Goal: Task Accomplishment & Management: Manage account settings

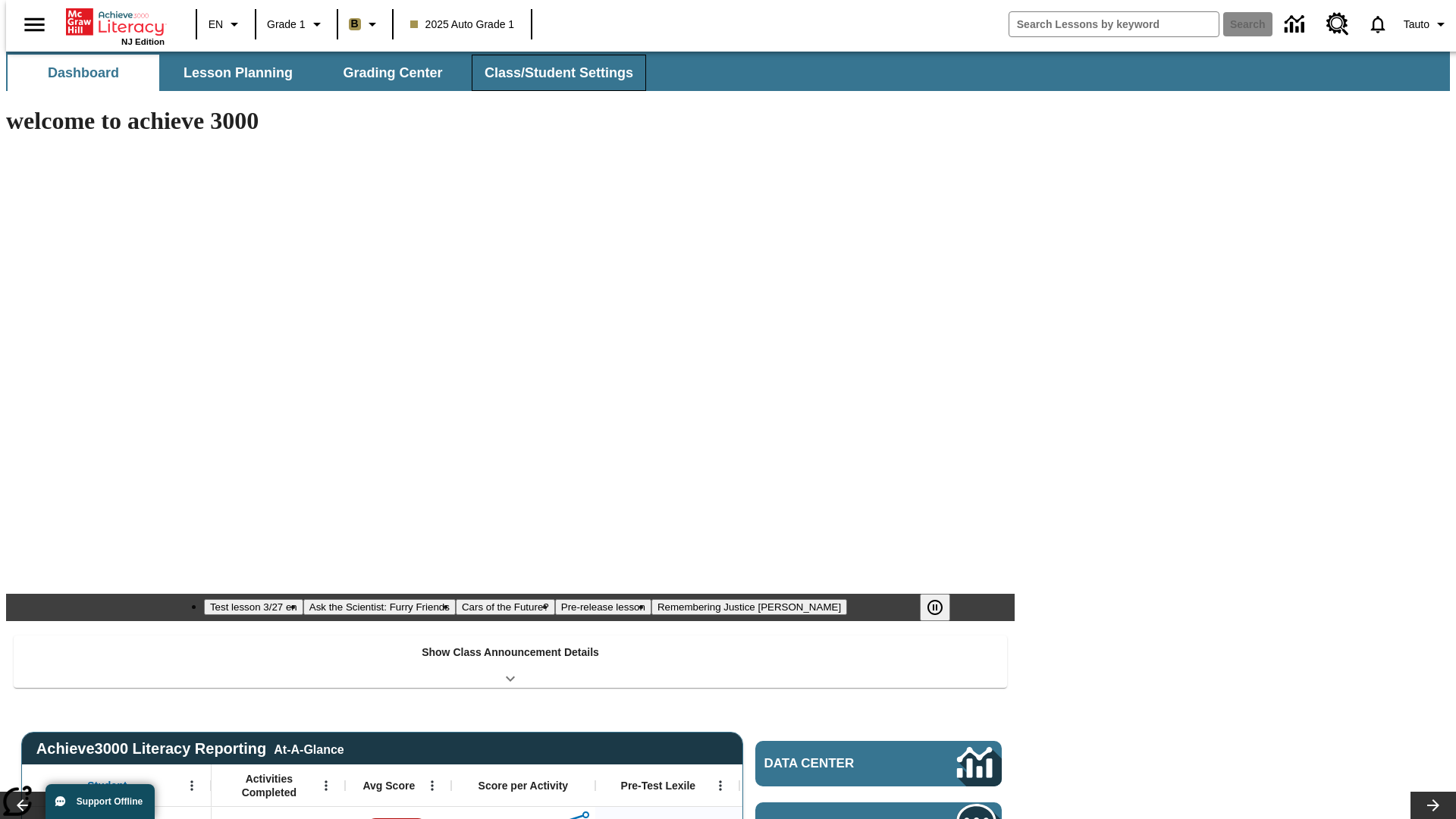
click at [550, 73] on button "Class/Student Settings" at bounding box center [559, 72] width 175 height 36
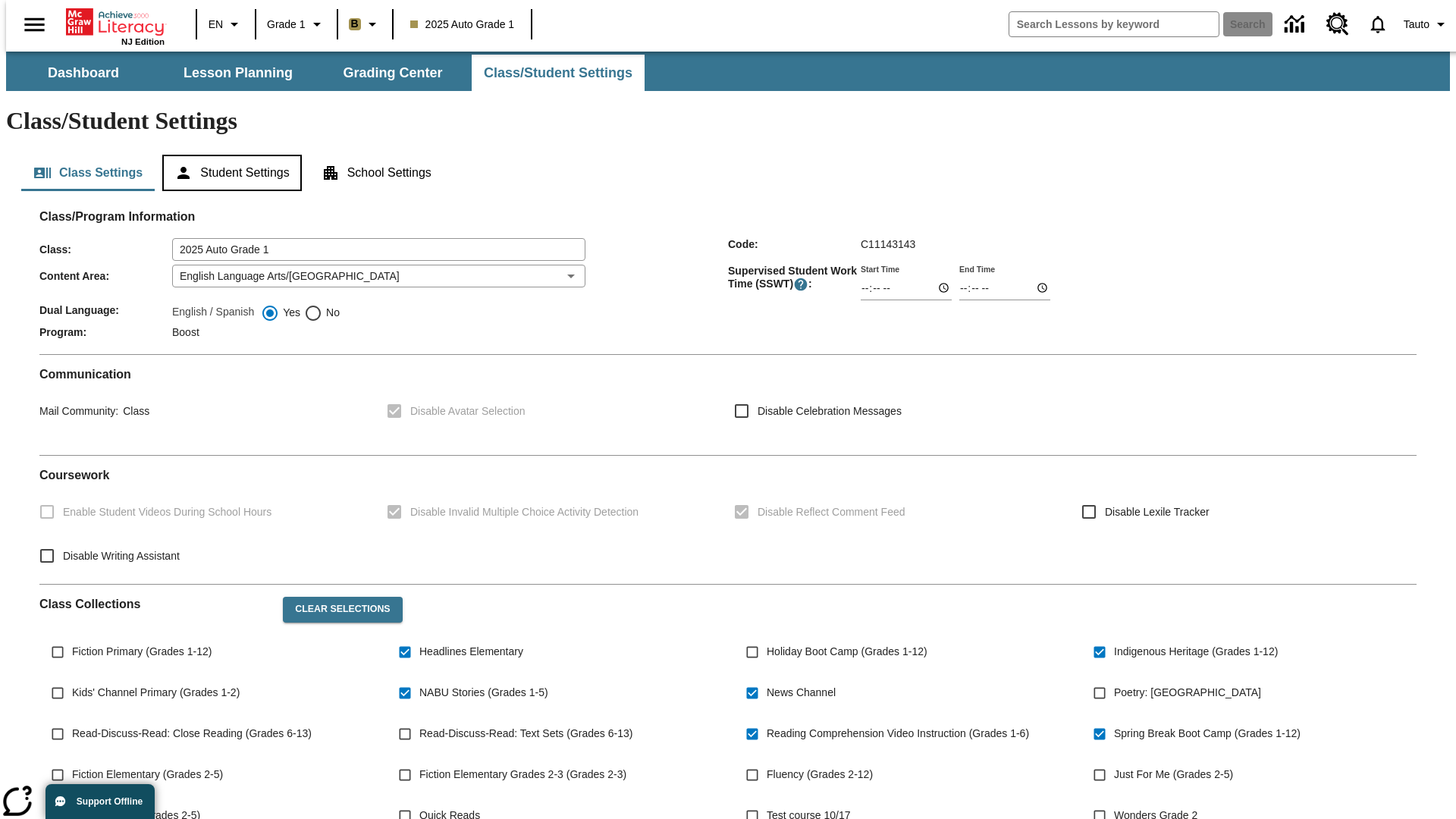
click at [228, 154] on button "Student Settings" at bounding box center [231, 172] width 138 height 36
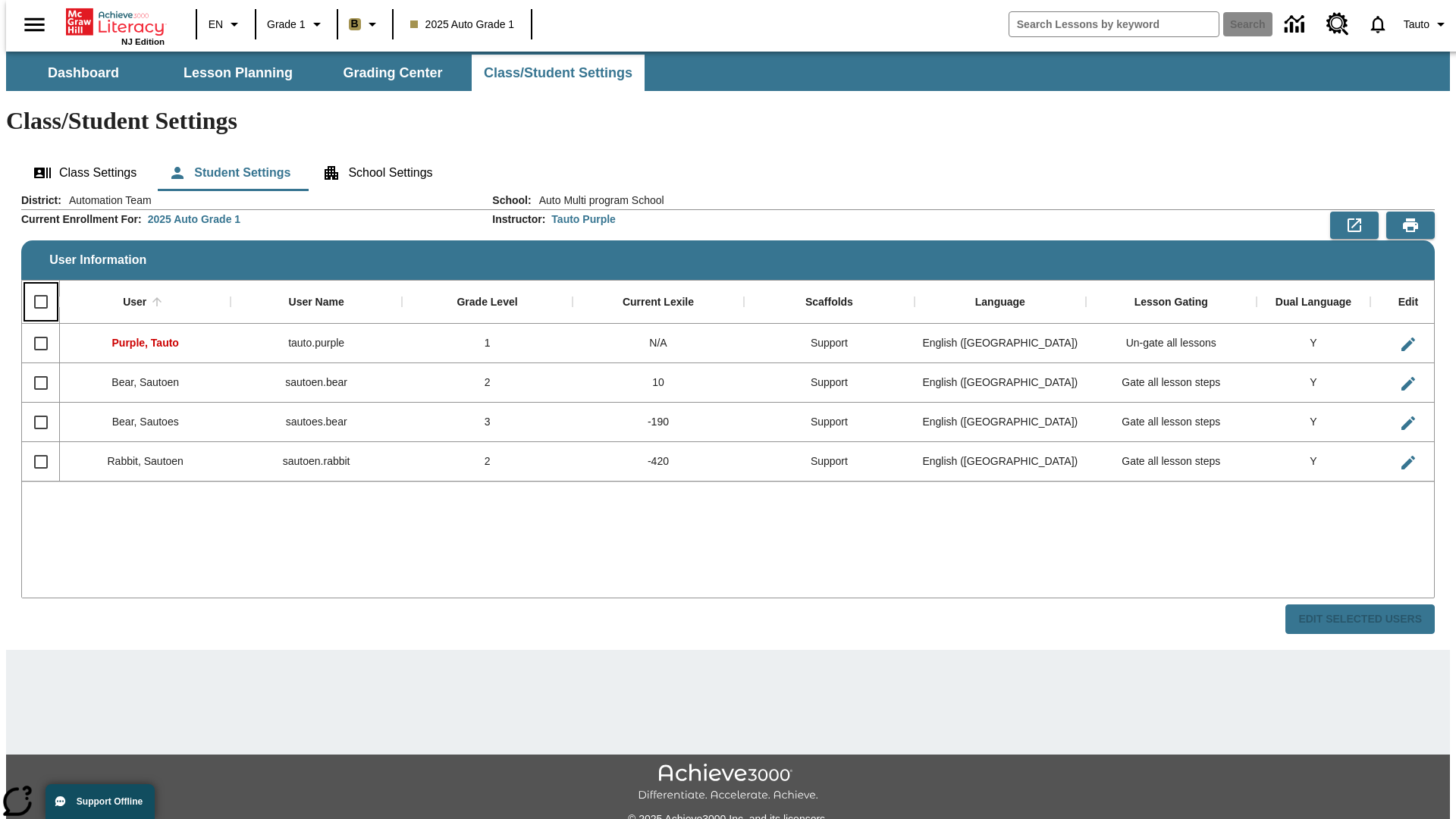
click at [34, 286] on input "Select all rows" at bounding box center [41, 302] width 32 height 32
checkbox input "true"
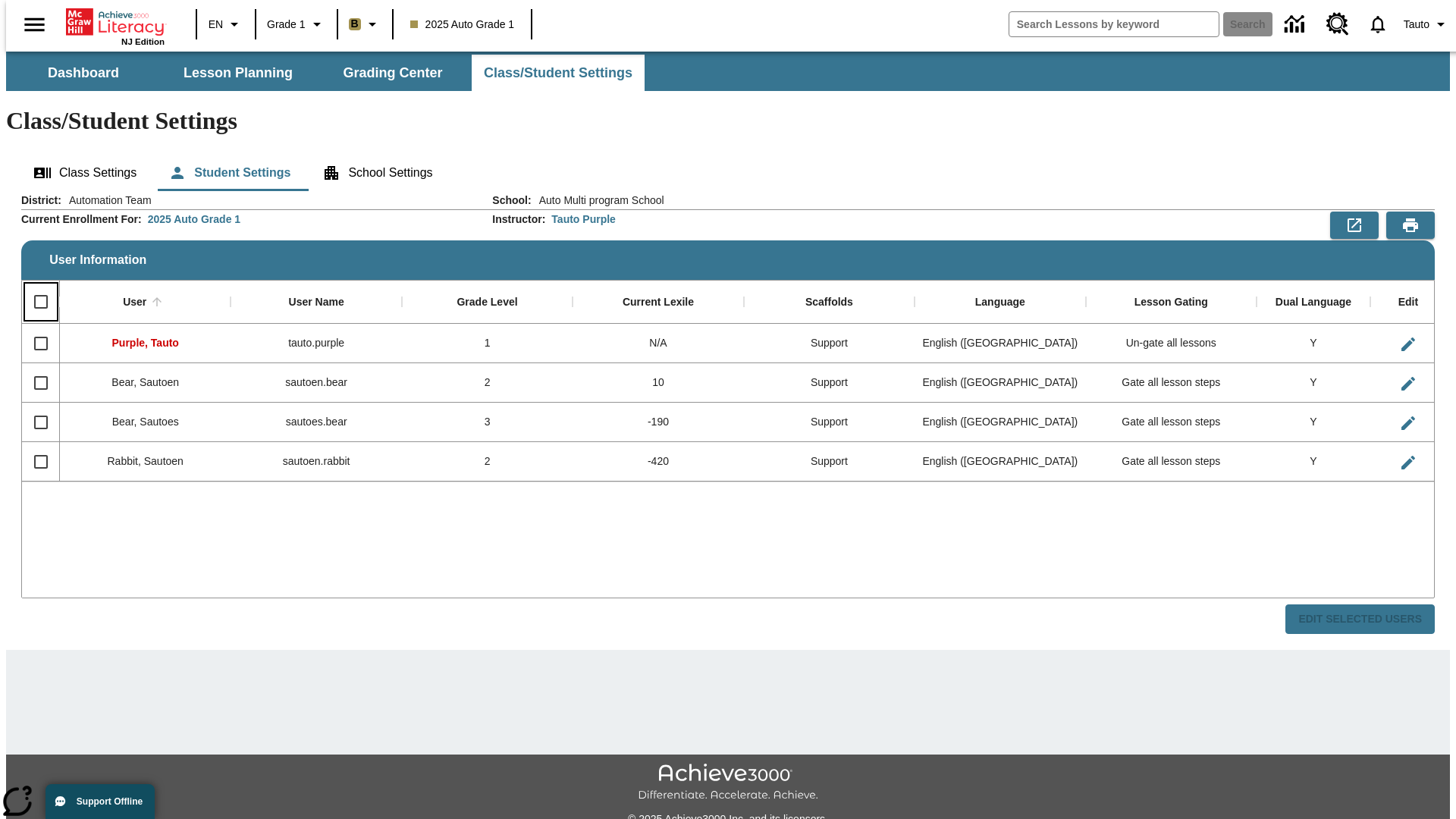
checkbox input "true"
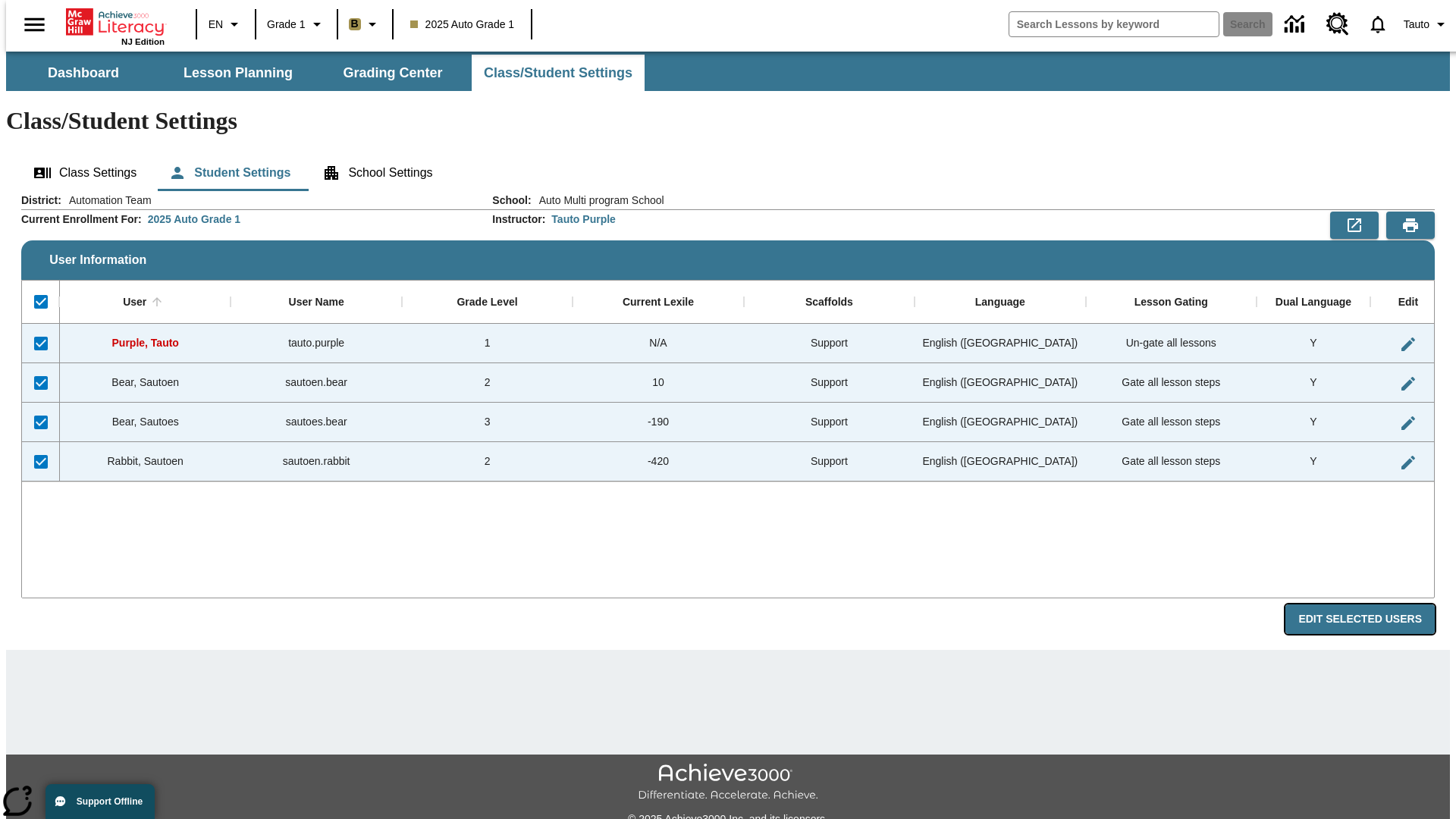
click at [1371, 605] on button "Edit Selected Users" at bounding box center [1359, 620] width 149 height 30
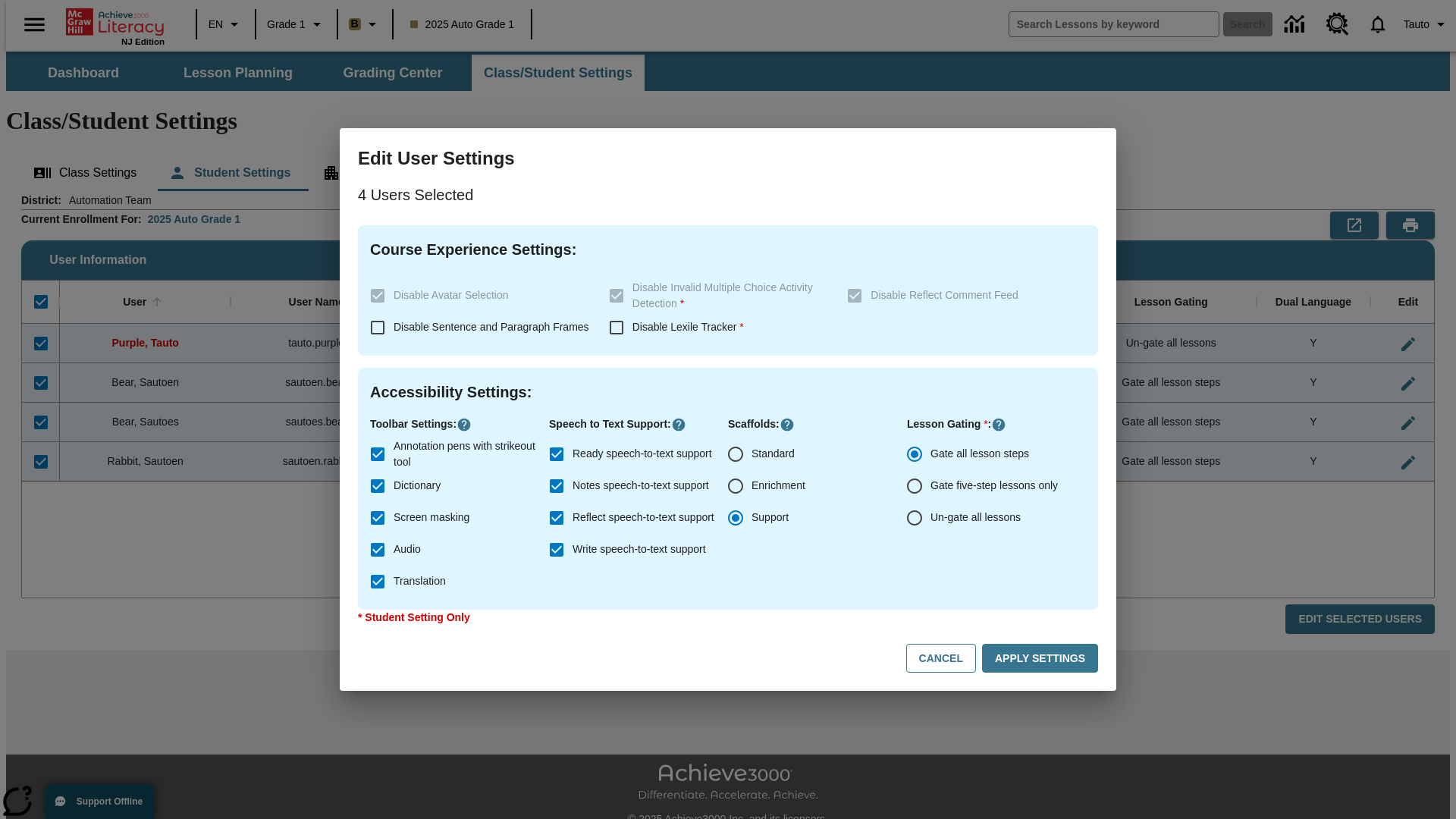
click at [735, 486] on input "Enrichment" at bounding box center [735, 486] width 32 height 32
click at [947, 659] on button "Cancel" at bounding box center [940, 659] width 70 height 30
radio input "false"
radio input "true"
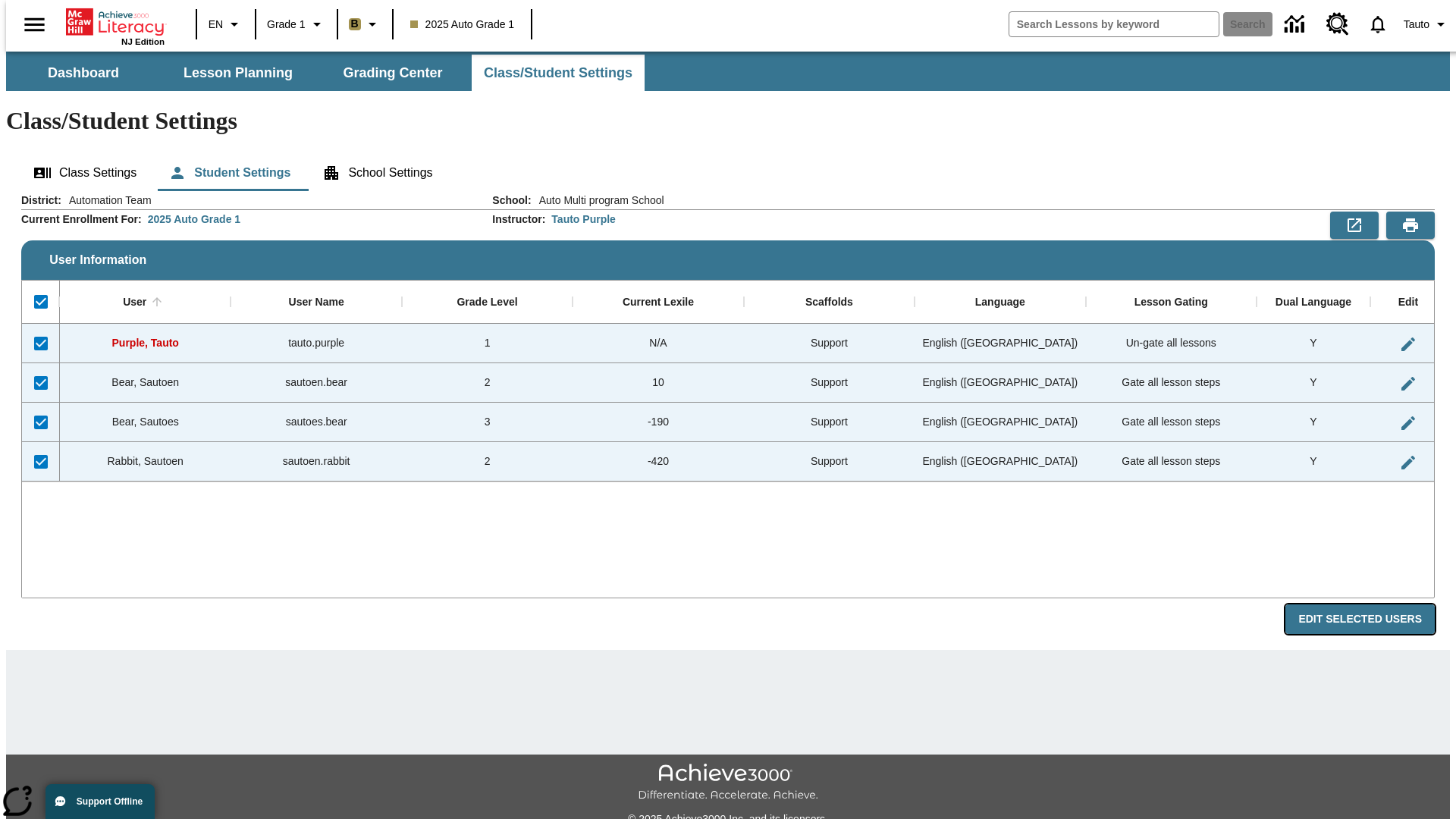
click at [1371, 605] on button "Edit Selected Users" at bounding box center [1359, 620] width 149 height 30
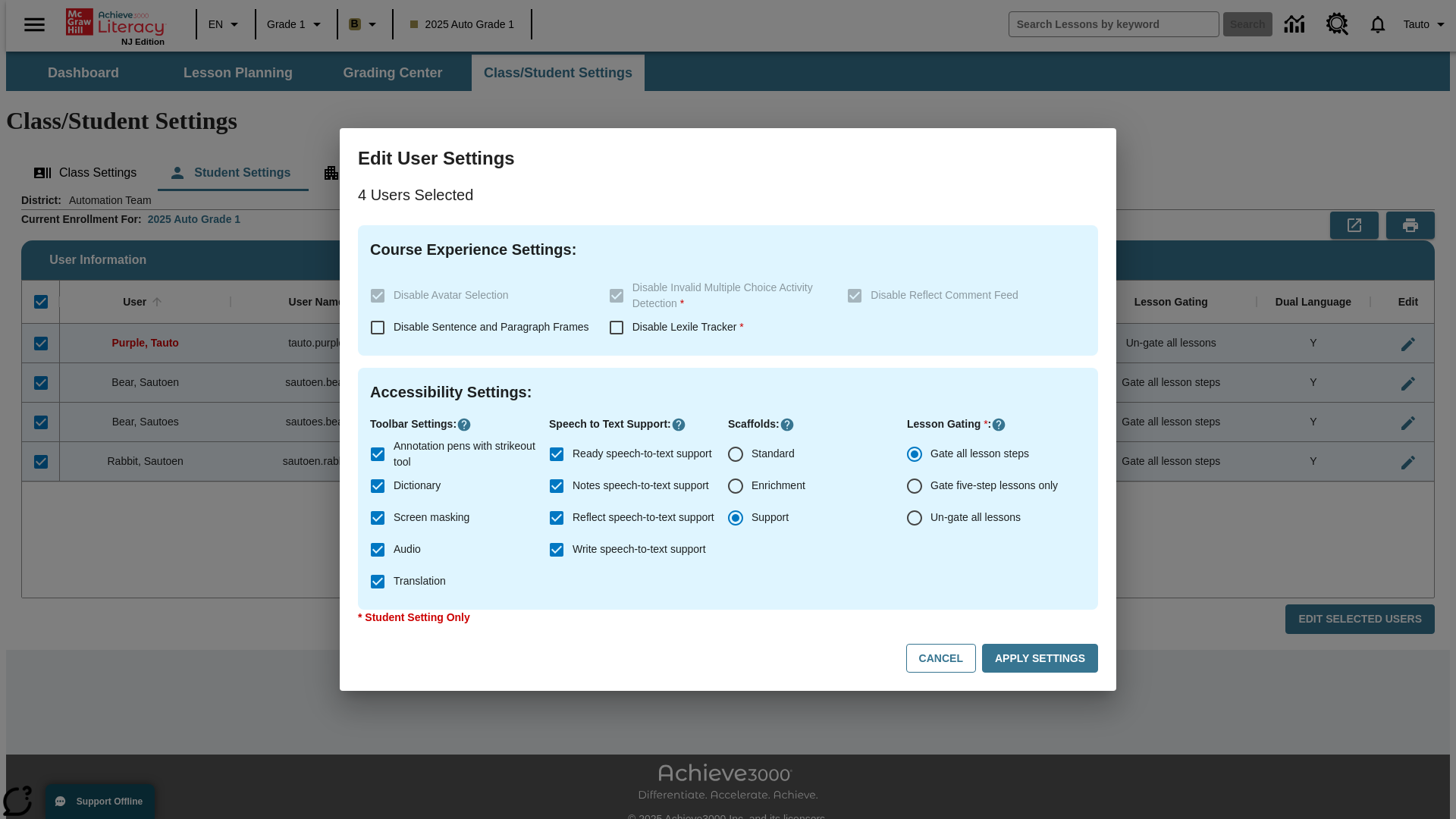
click at [735, 486] on input "Enrichment" at bounding box center [735, 486] width 32 height 32
radio input "true"
click at [1043, 659] on button "Apply Settings" at bounding box center [1040, 659] width 116 height 30
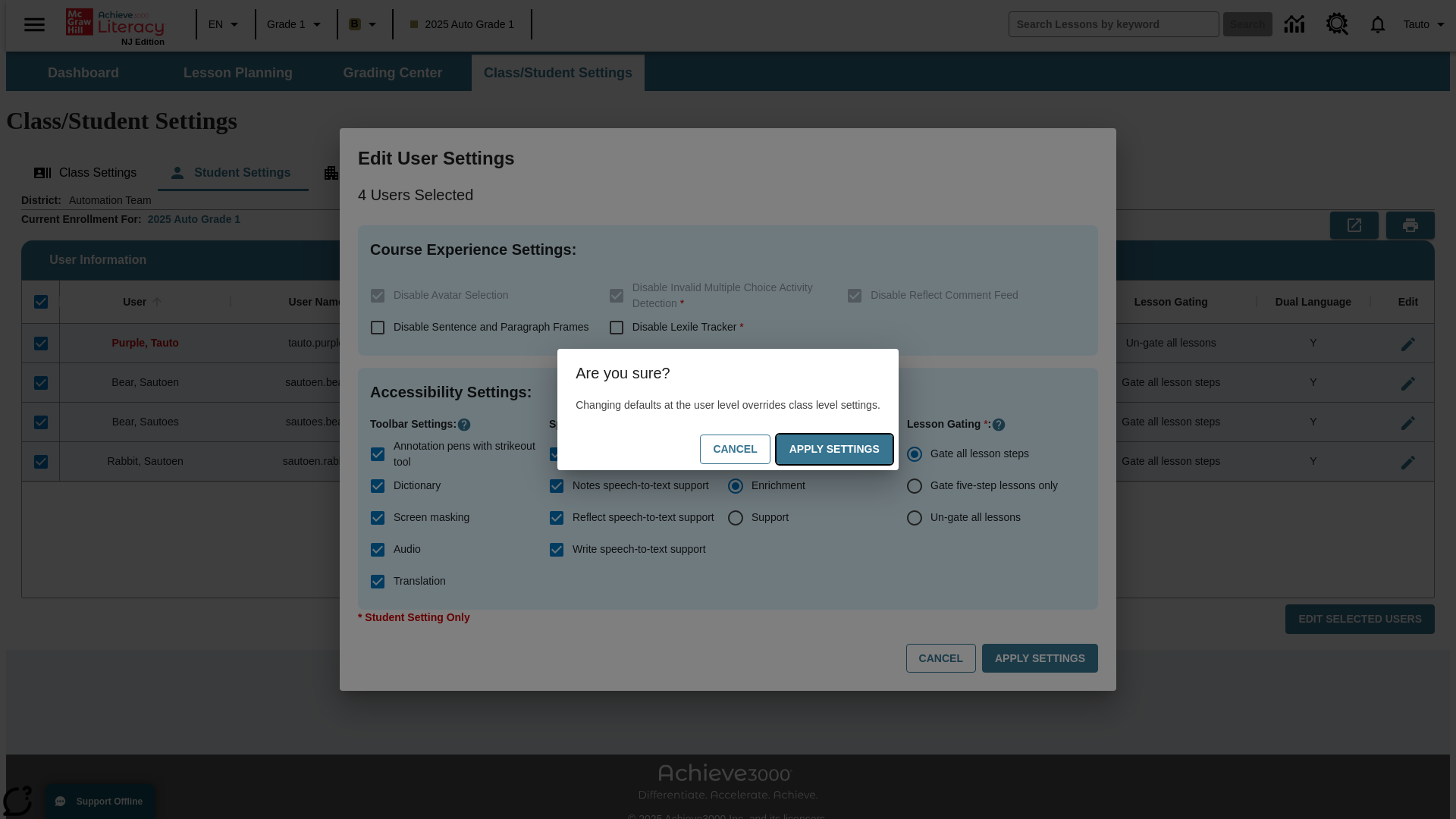
click at [849, 449] on button "Apply Settings" at bounding box center [835, 450] width 116 height 30
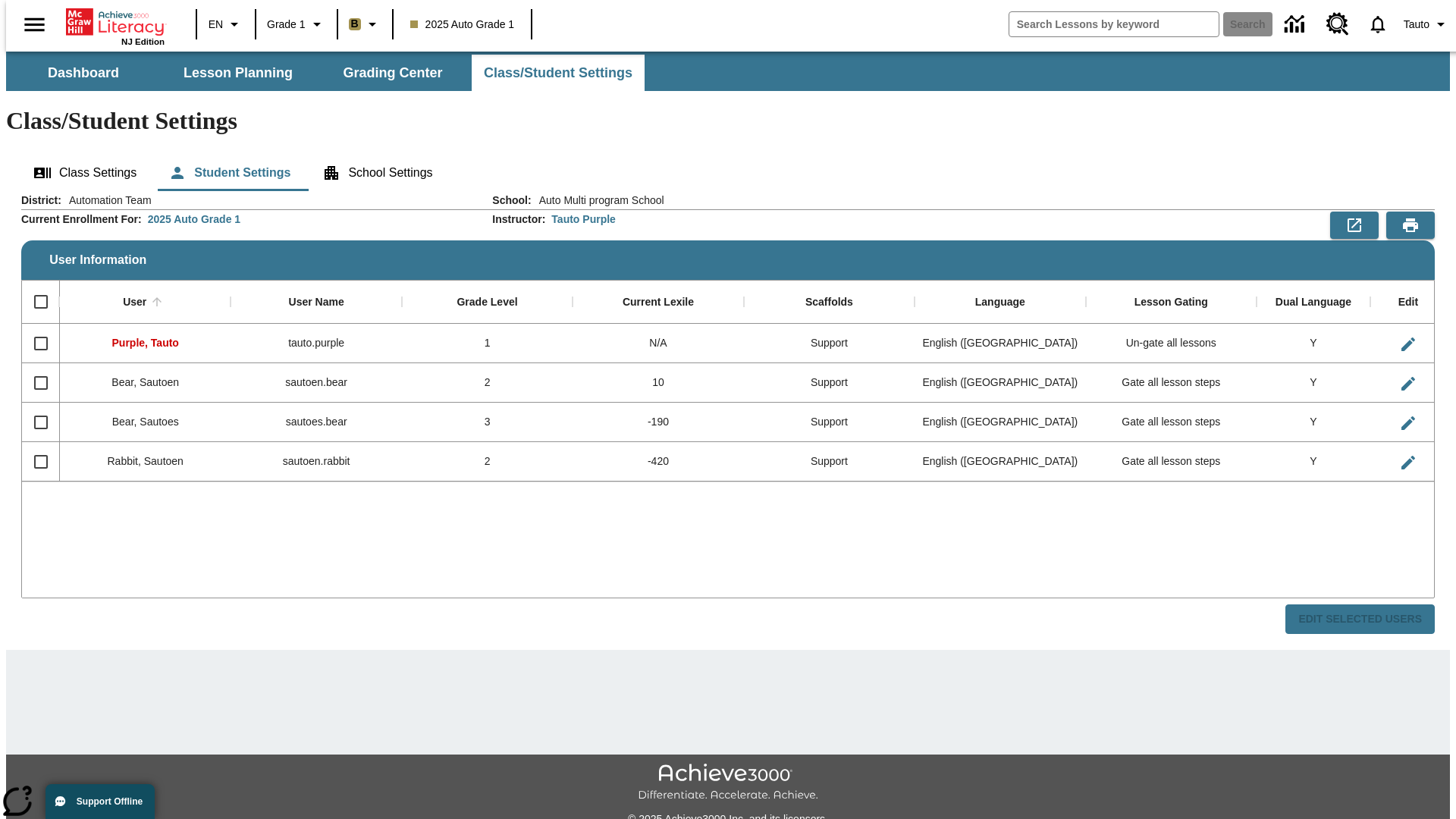
checkbox input "false"
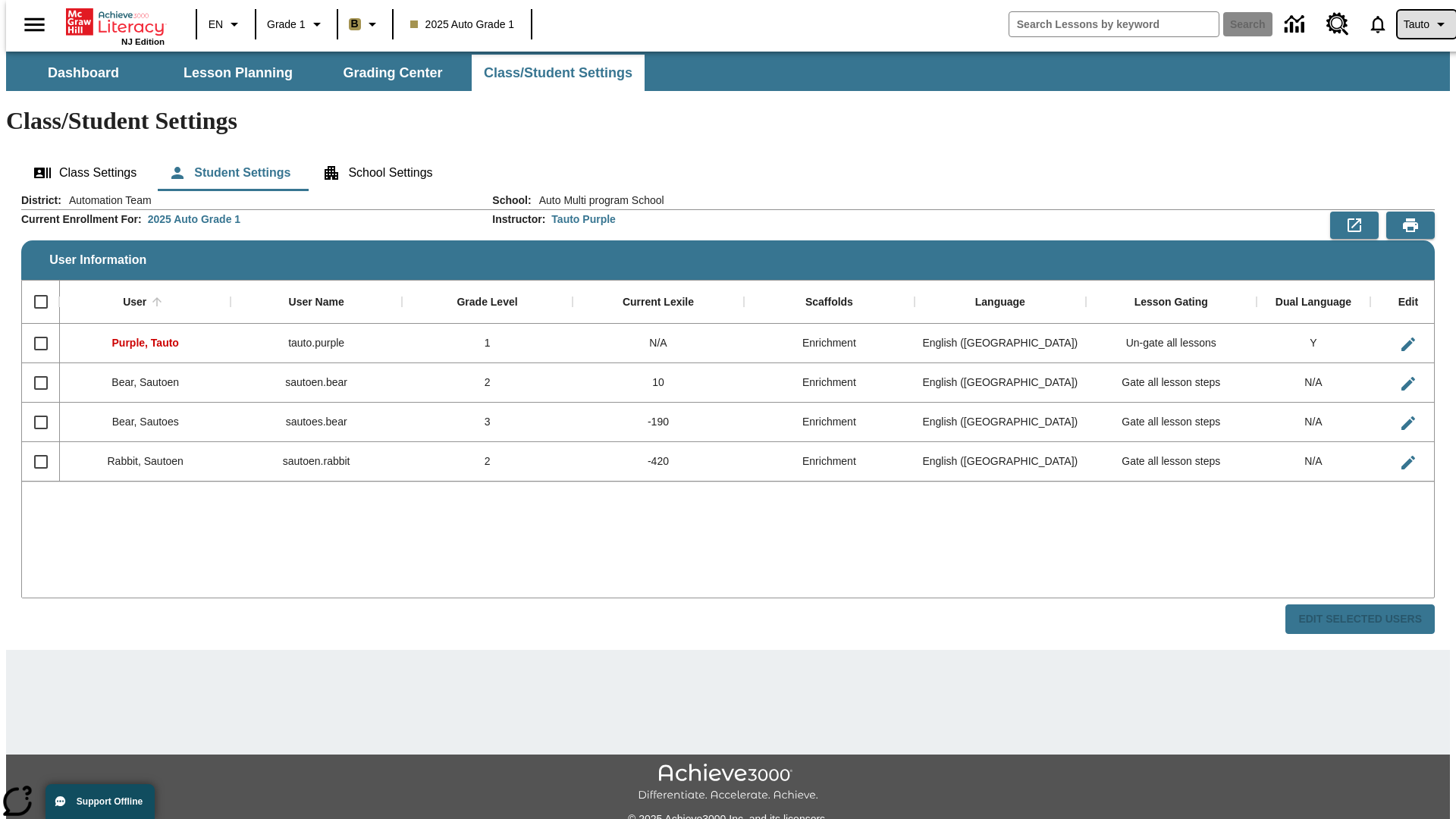
click at [1418, 25] on span "Tauto" at bounding box center [1415, 25] width 26 height 16
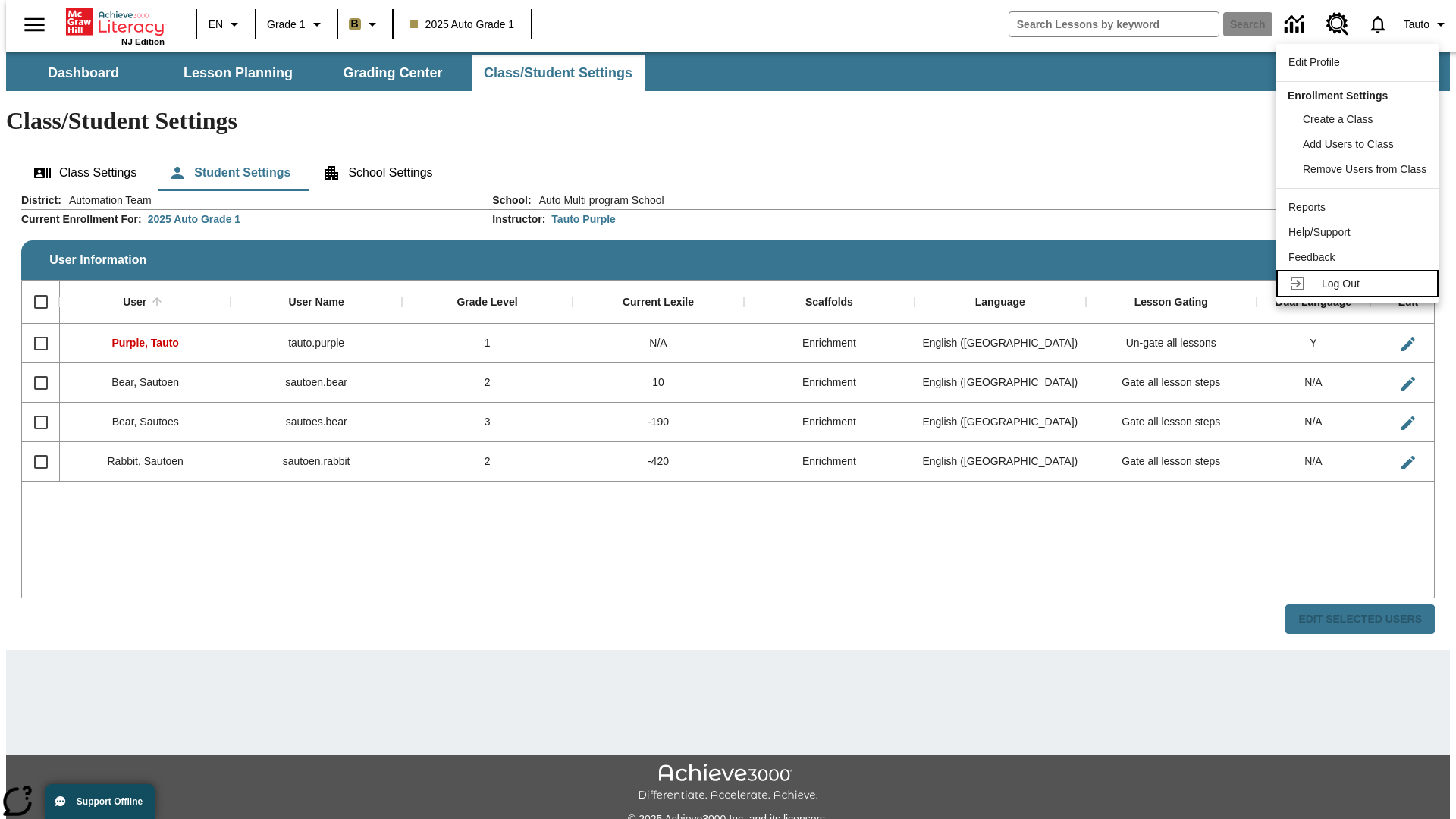
click at [1359, 284] on span "Log Out" at bounding box center [1340, 284] width 38 height 12
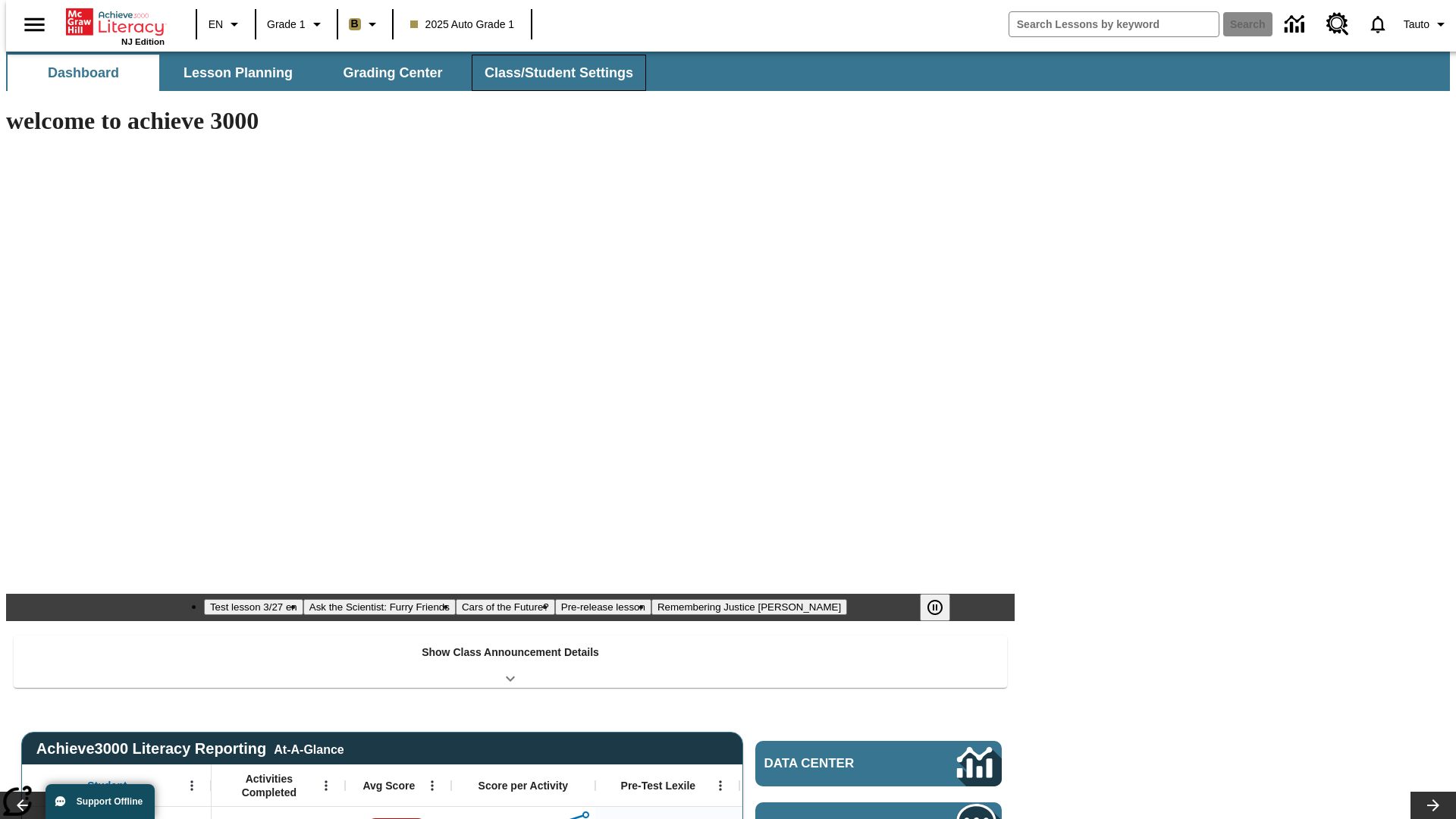
click at [550, 73] on button "Class/Student Settings" at bounding box center [559, 72] width 175 height 36
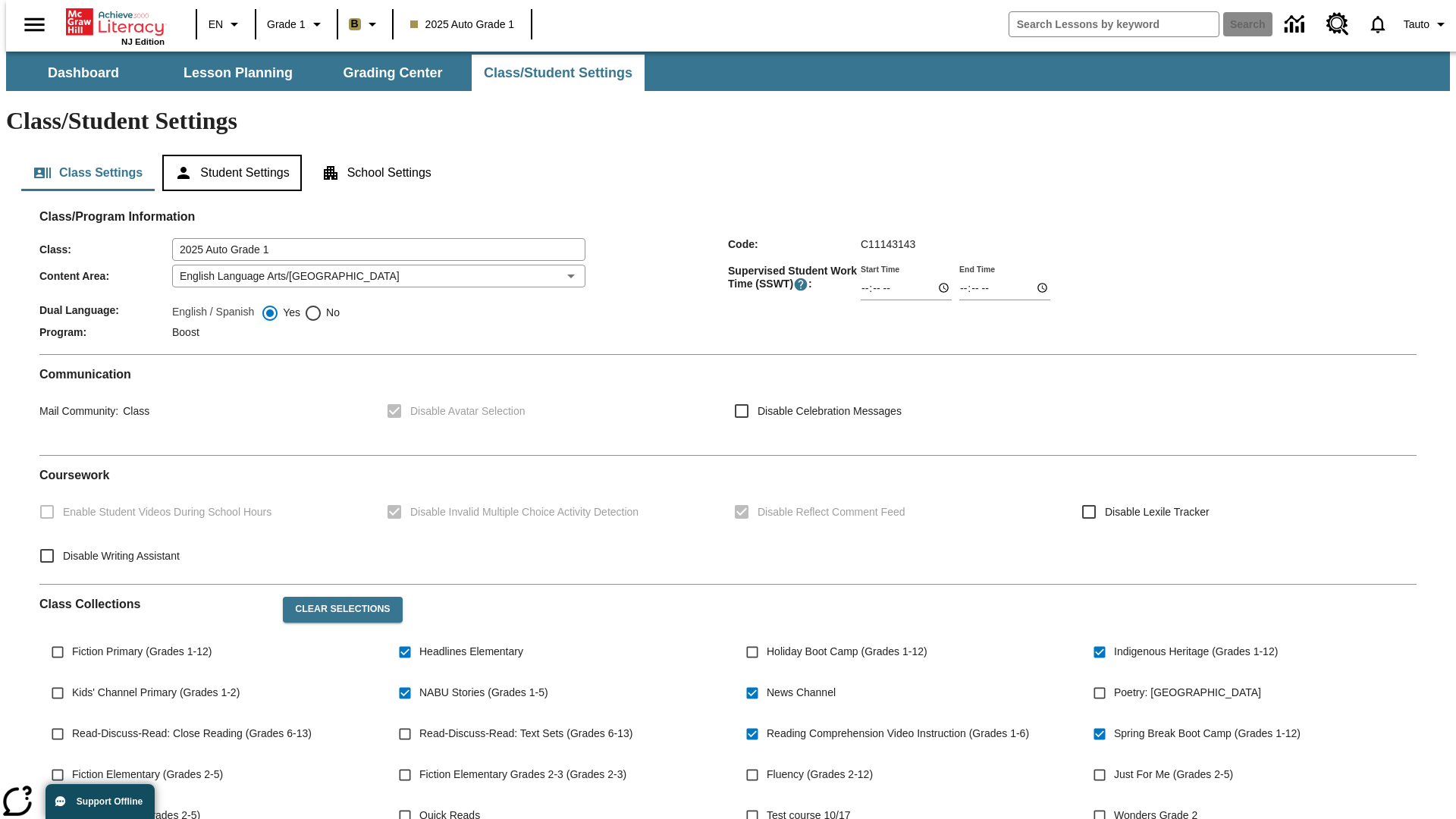
click at [228, 154] on button "Student Settings" at bounding box center [231, 172] width 138 height 36
